Goal: Navigation & Orientation: Go to known website

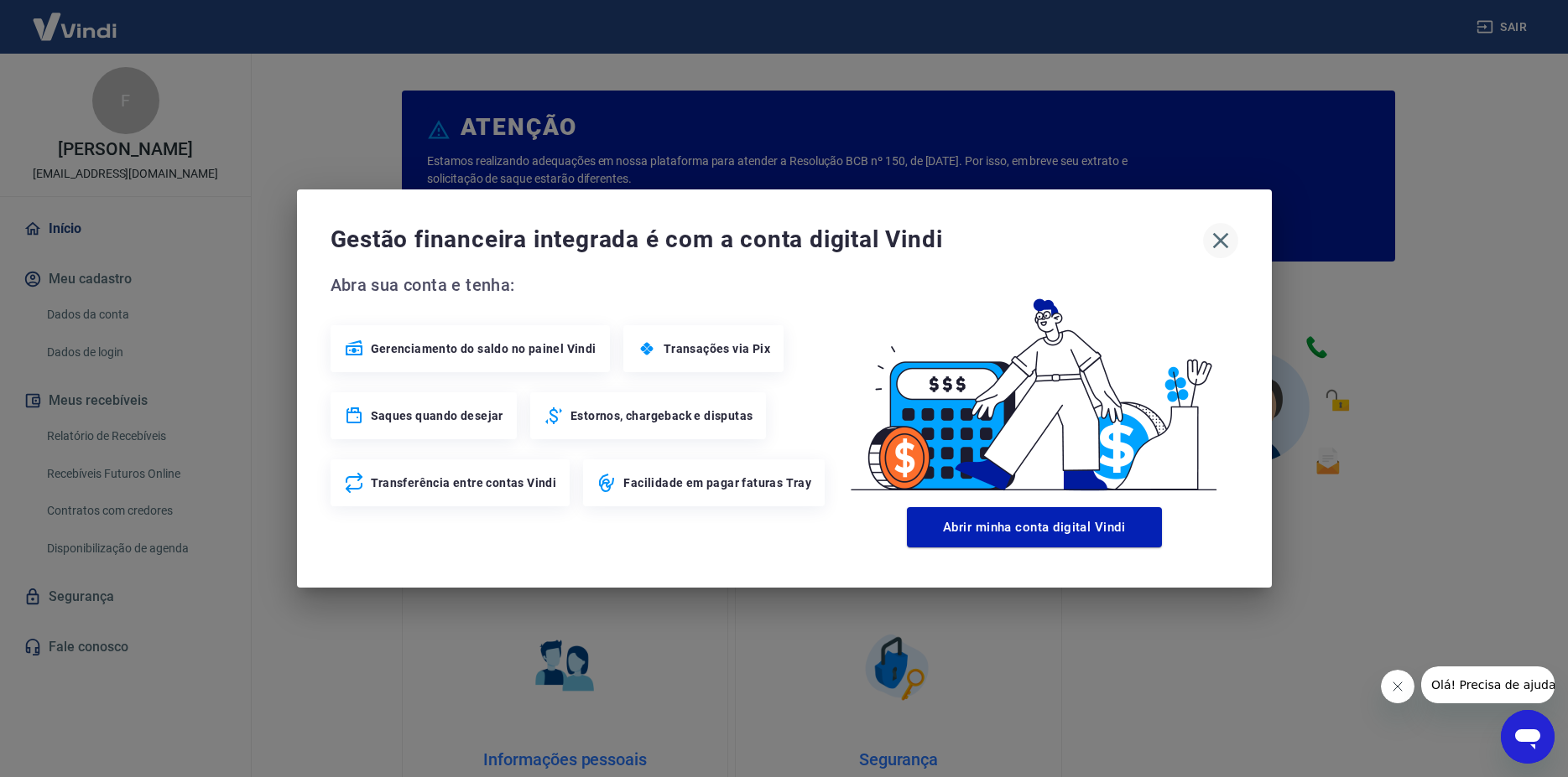
click at [1225, 241] on icon "button" at bounding box center [1221, 241] width 27 height 27
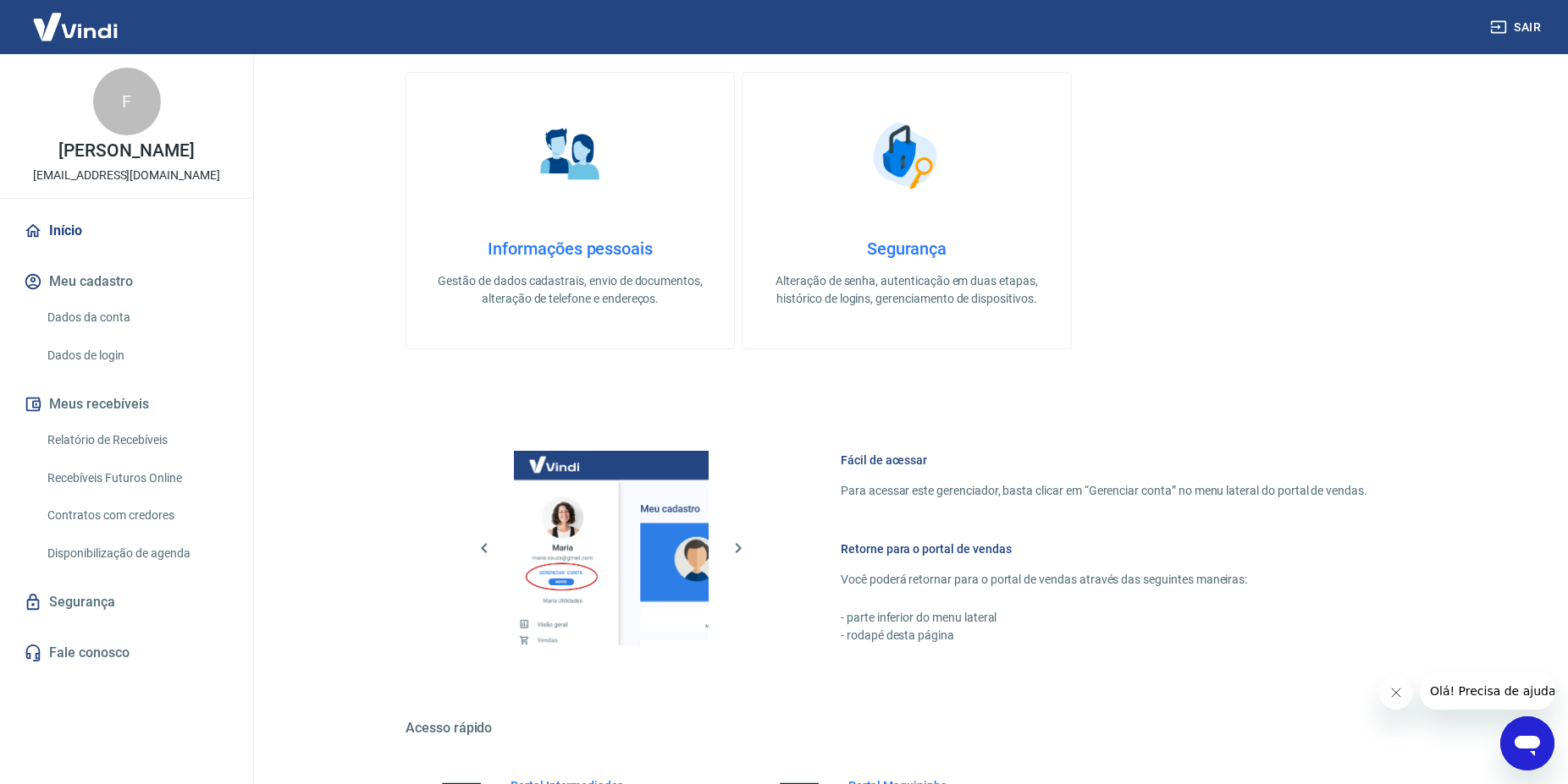
scroll to position [710, 0]
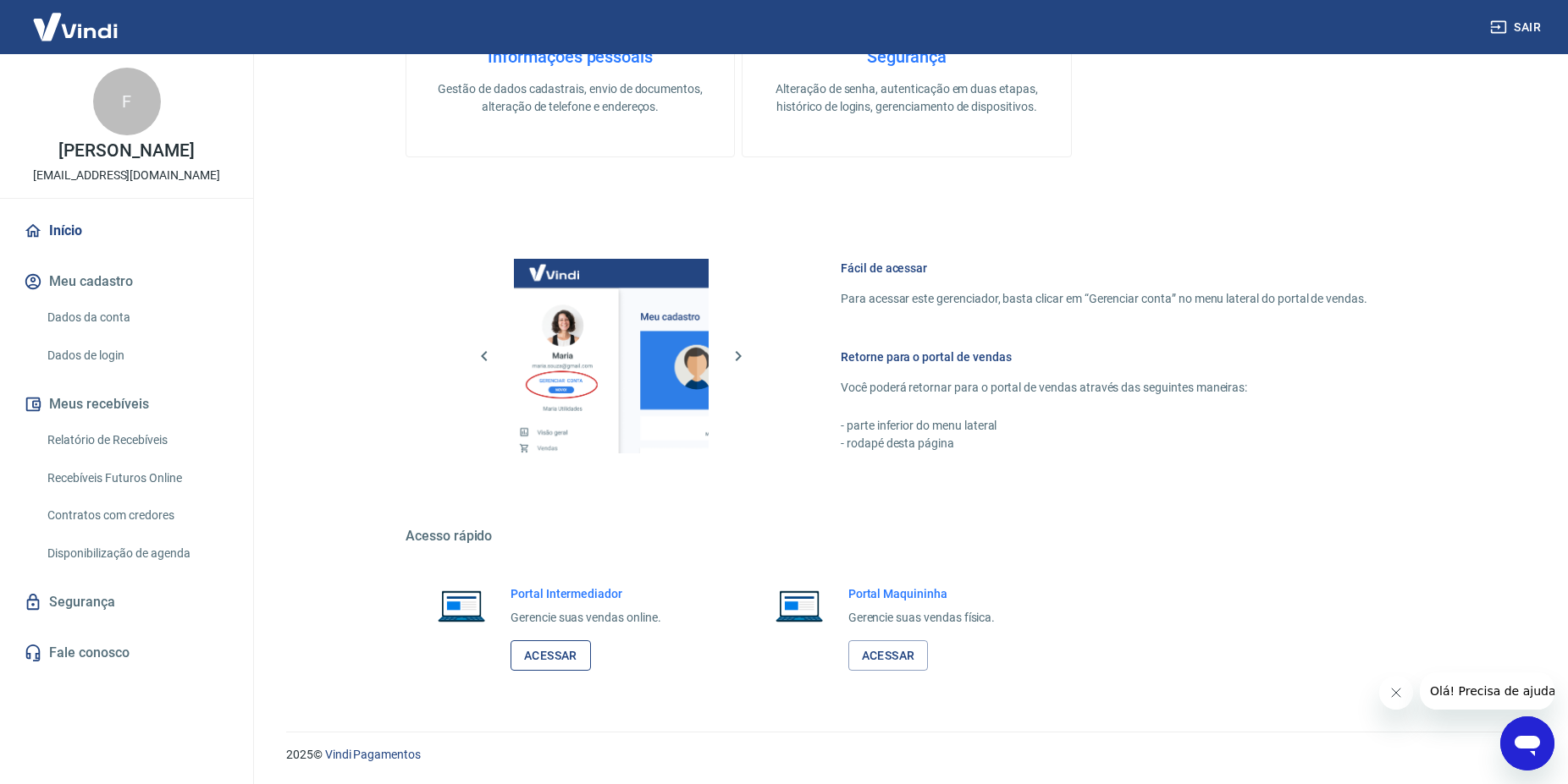
click at [558, 661] on link "Acessar" at bounding box center [550, 656] width 80 height 31
